Goal: Find specific page/section: Find specific page/section

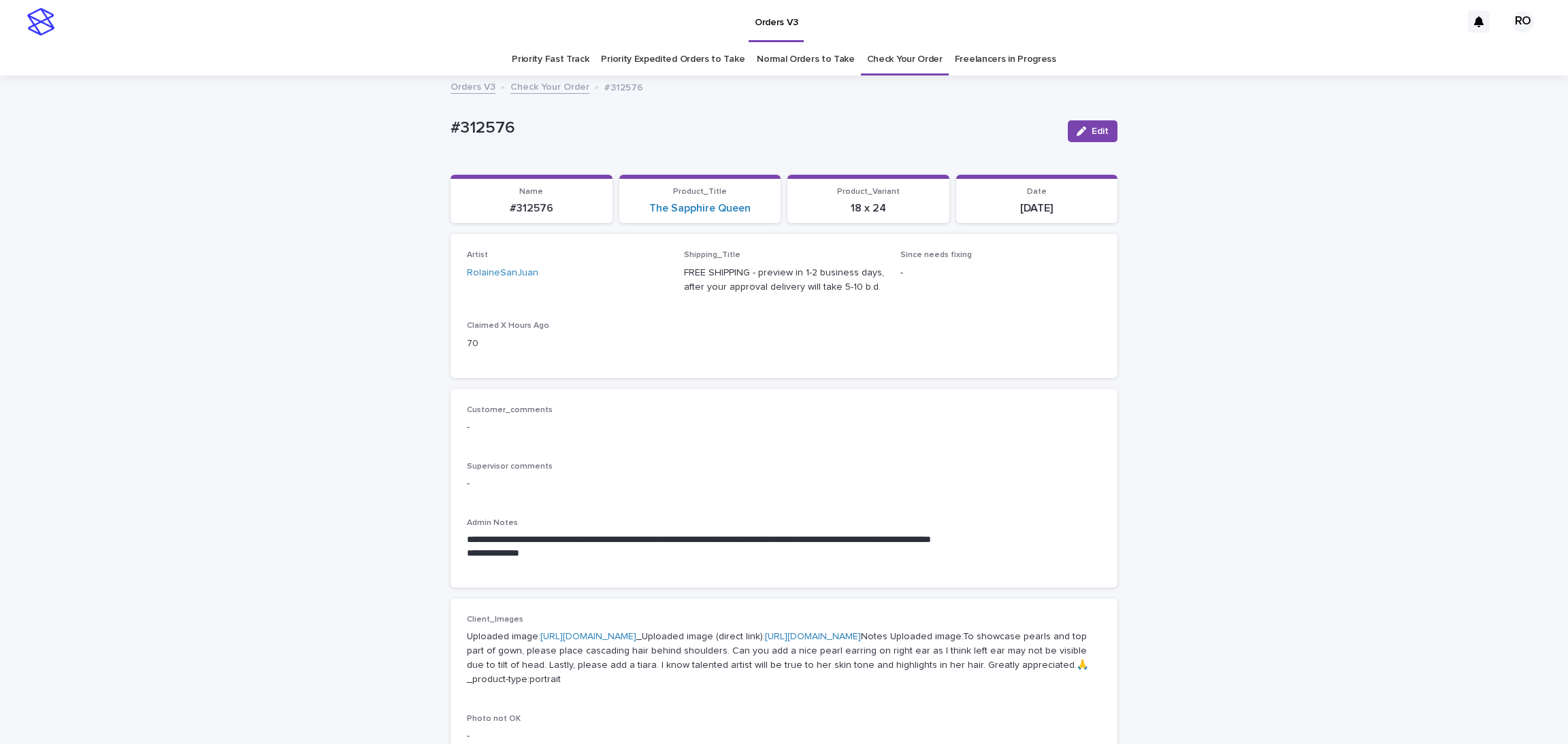
click at [808, 62] on link "Normal Orders to Take" at bounding box center [805, 59] width 98 height 32
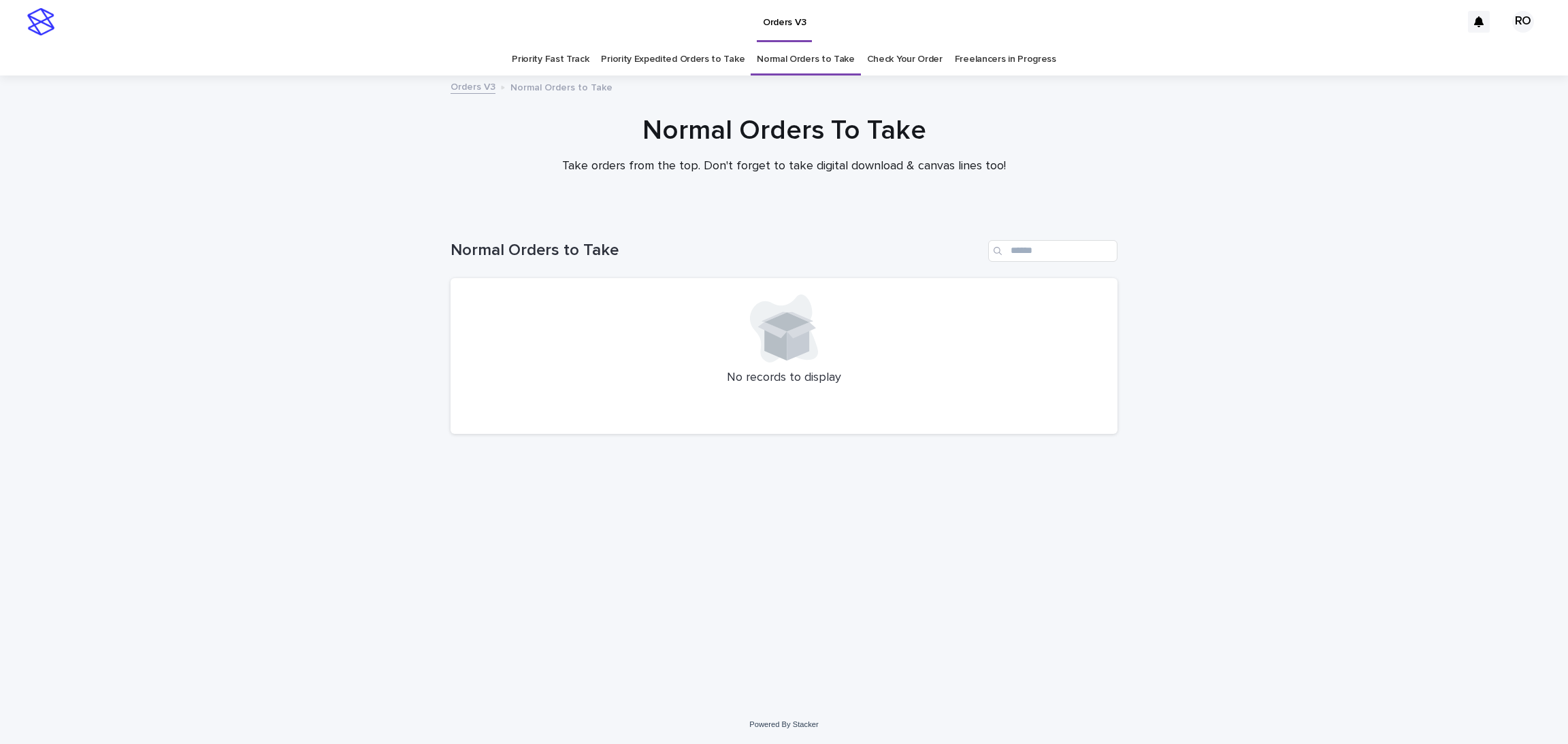
click at [888, 65] on link "Check Your Order" at bounding box center [904, 59] width 75 height 32
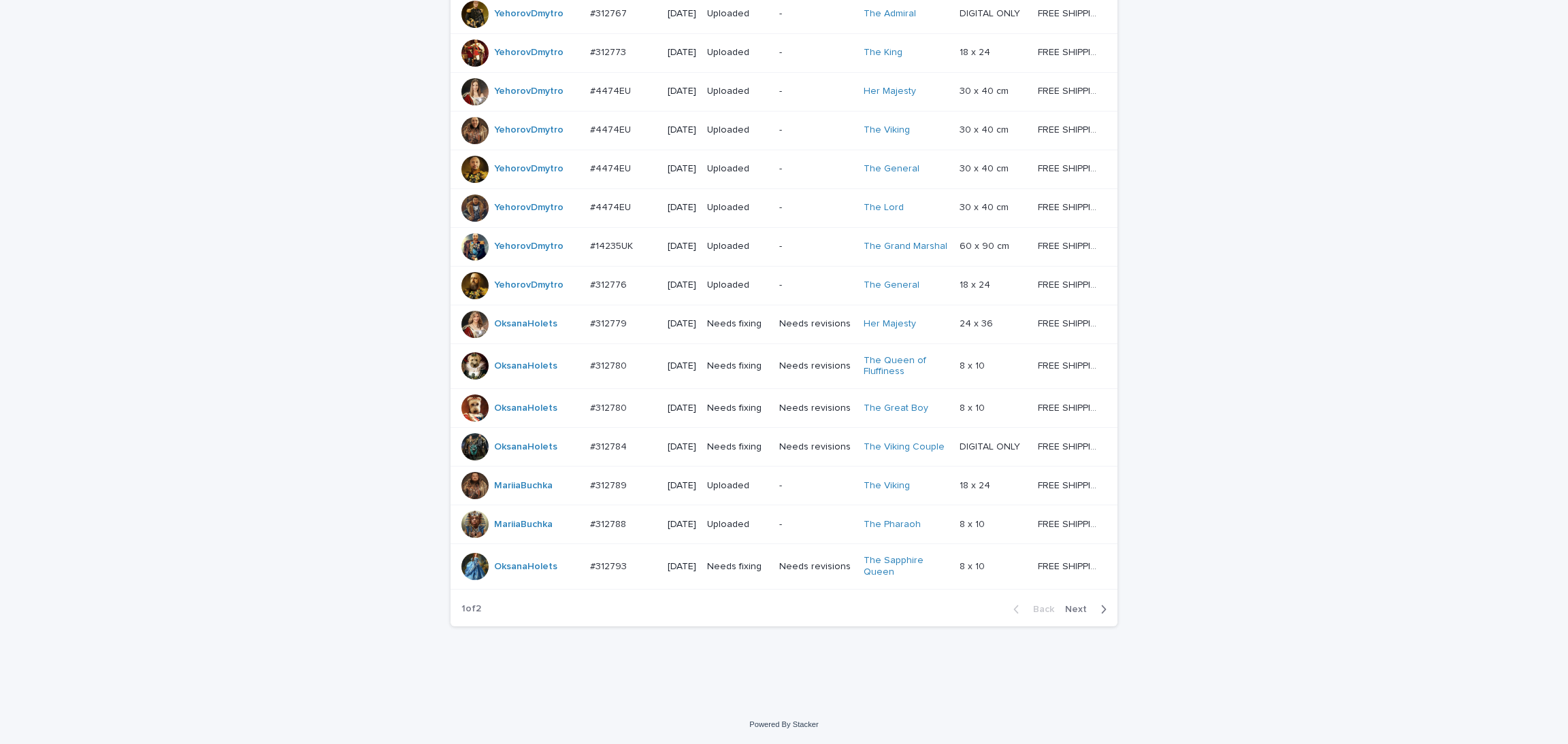
scroll to position [1067, 0]
click at [1069, 608] on span "Next" at bounding box center [1080, 609] width 30 height 9
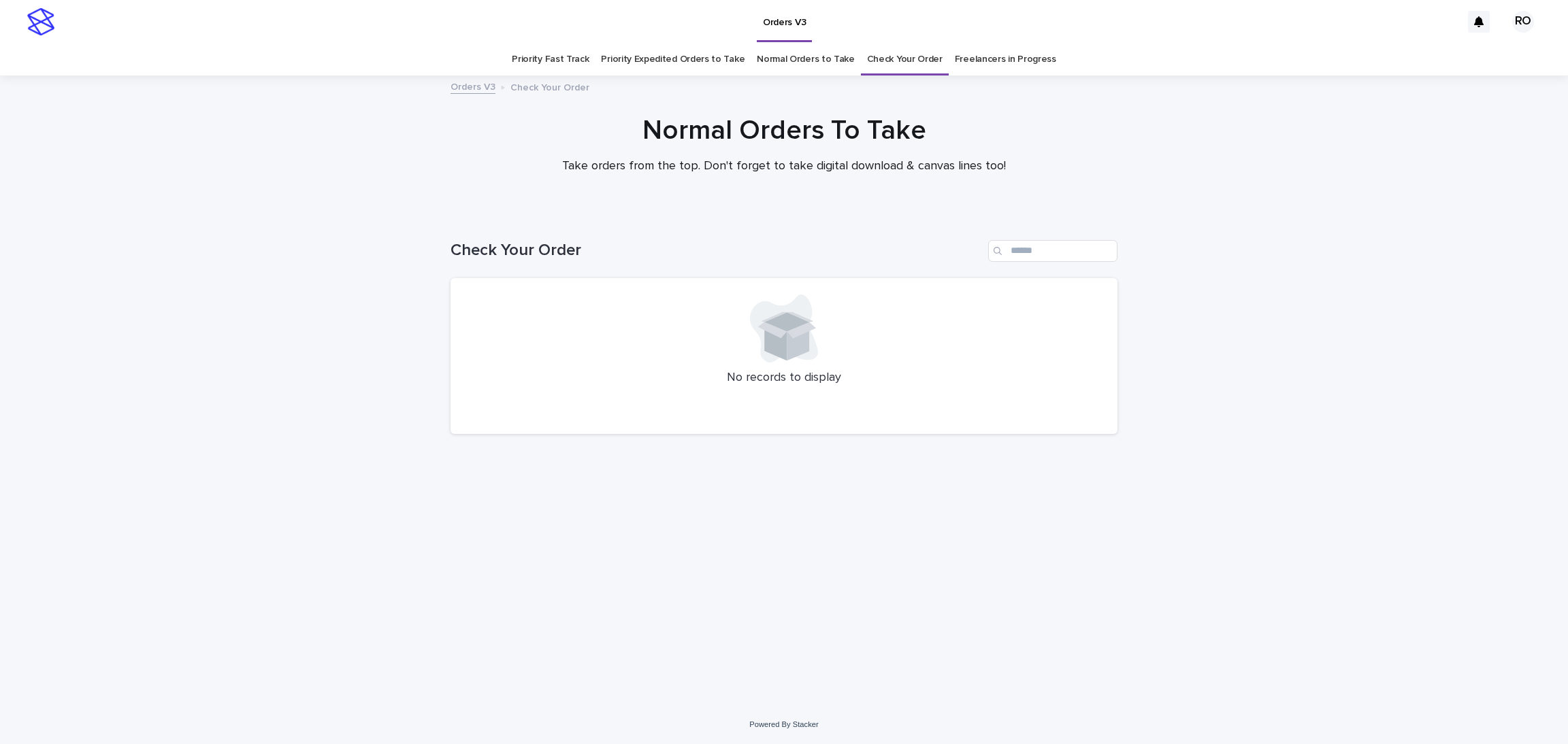
click at [901, 60] on link "Check Your Order" at bounding box center [904, 59] width 75 height 32
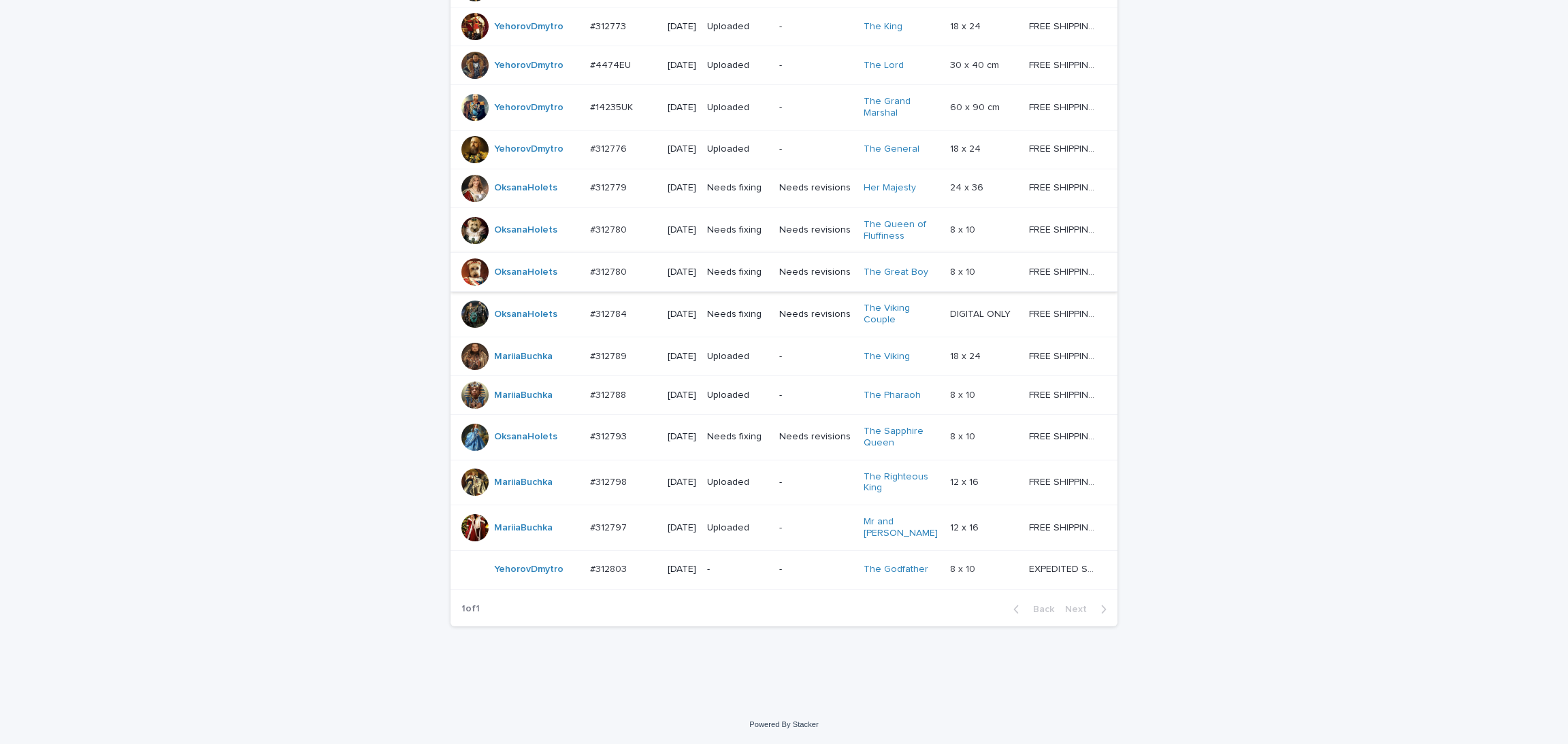
scroll to position [794, 0]
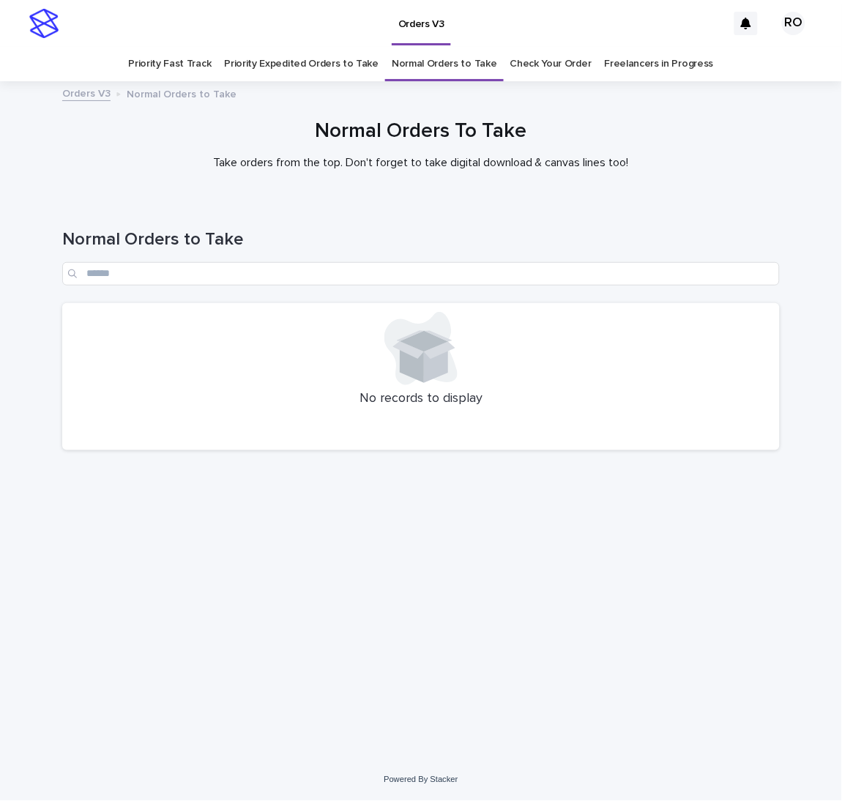
click at [171, 52] on link "Priority Fast Track" at bounding box center [169, 64] width 83 height 34
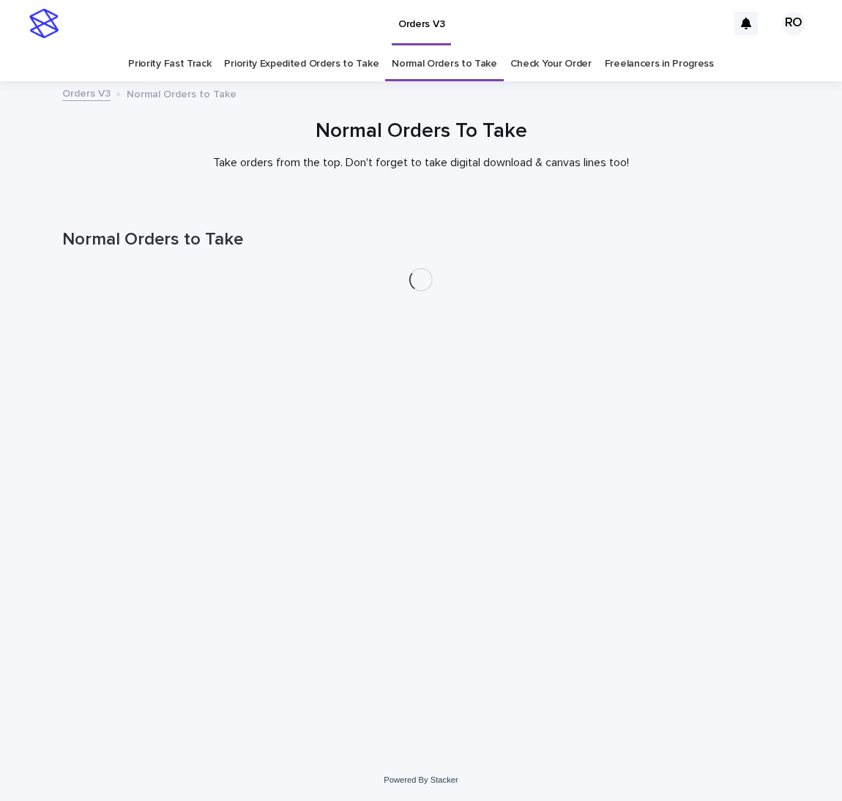
click at [306, 64] on link "Priority Expedited Orders to Take" at bounding box center [301, 64] width 155 height 34
